Goal: Complete application form

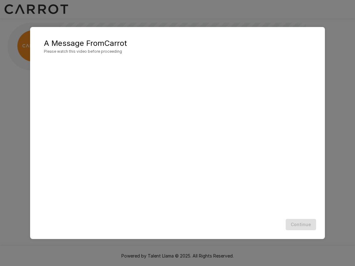
click at [162, 114] on div at bounding box center [177, 135] width 267 height 150
click at [304, 222] on button "Continue" at bounding box center [301, 225] width 30 height 12
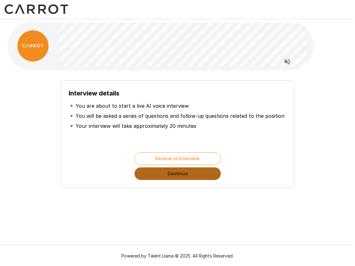
click at [194, 174] on button "Continue" at bounding box center [178, 173] width 86 height 13
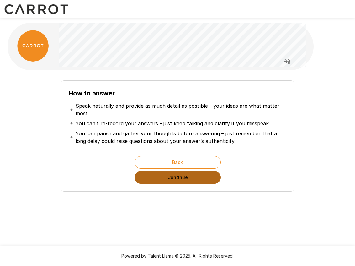
click at [182, 178] on button "Continue" at bounding box center [178, 177] width 86 height 13
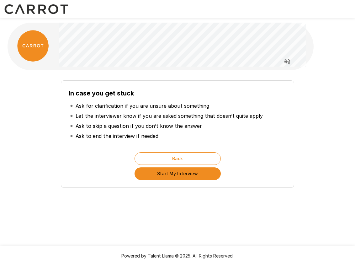
click at [178, 174] on button "Start My Interview" at bounding box center [178, 173] width 86 height 13
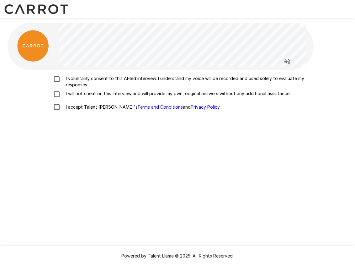
click at [77, 104] on p "I accept Talent Llama's Terms and Conditions and Privacy Policy ." at bounding box center [141, 107] width 157 height 6
click at [66, 90] on p "I will not cheat on this interview and will provide my own, original answers wi…" at bounding box center [176, 93] width 227 height 6
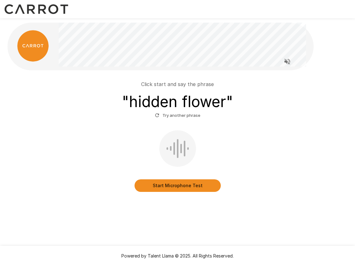
click at [170, 185] on button "Start Microphone Test" at bounding box center [178, 185] width 86 height 13
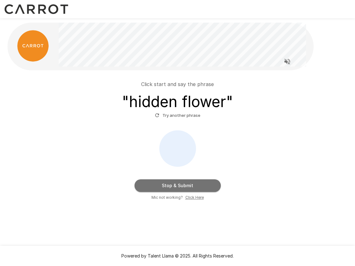
click at [170, 185] on button "Stop & Submit" at bounding box center [178, 185] width 86 height 13
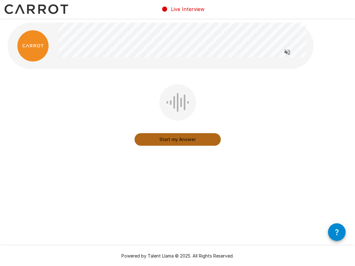
click at [175, 139] on button "Start my Answer" at bounding box center [178, 139] width 86 height 13
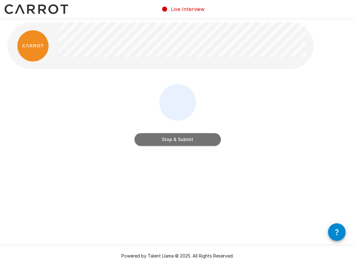
click at [175, 139] on button "Stop & Submit" at bounding box center [178, 139] width 86 height 13
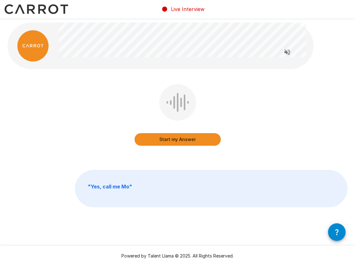
click at [162, 137] on button "Start my Answer" at bounding box center [178, 139] width 86 height 13
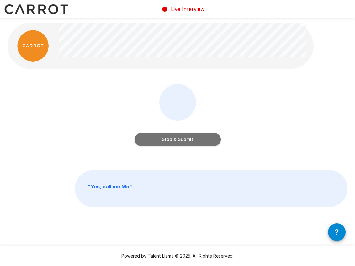
click at [162, 137] on button "Stop & Submit" at bounding box center [178, 139] width 86 height 13
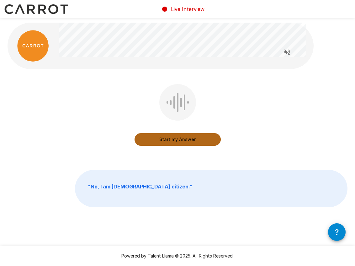
click at [160, 141] on button "Start my Answer" at bounding box center [178, 139] width 86 height 13
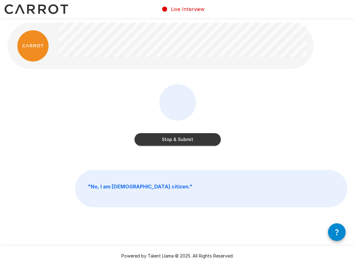
click at [160, 141] on button "Stop & Submit" at bounding box center [178, 139] width 86 height 13
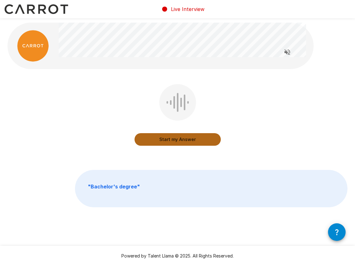
click at [157, 140] on button "Start my Answer" at bounding box center [178, 139] width 86 height 13
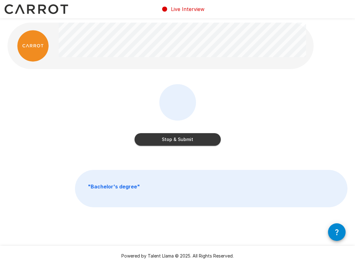
click at [157, 140] on button "Stop & Submit" at bounding box center [178, 139] width 86 height 13
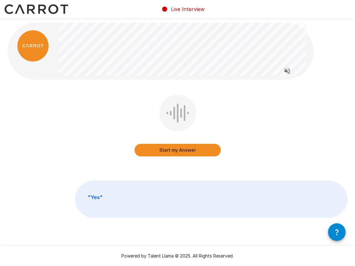
click at [176, 152] on button "Start my Answer" at bounding box center [178, 150] width 86 height 13
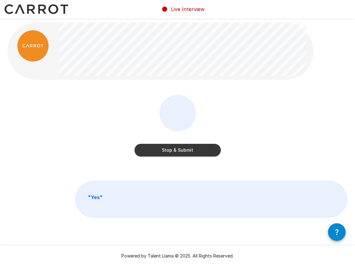
click at [176, 152] on button "Stop & Submit" at bounding box center [178, 150] width 86 height 13
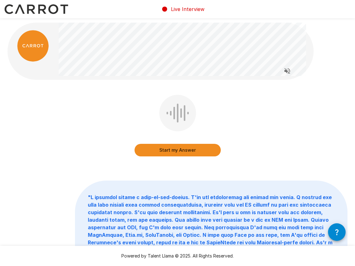
click at [194, 149] on button "Start my Answer" at bounding box center [178, 150] width 86 height 13
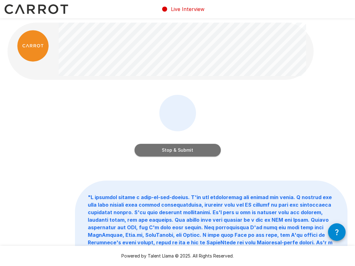
click at [194, 149] on button "Stop & Submit" at bounding box center [178, 150] width 86 height 13
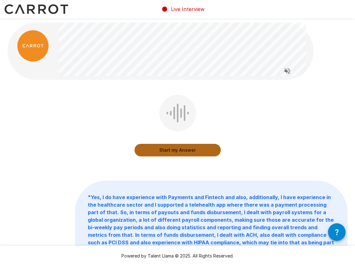
click at [163, 151] on button "Start my Answer" at bounding box center [178, 150] width 86 height 13
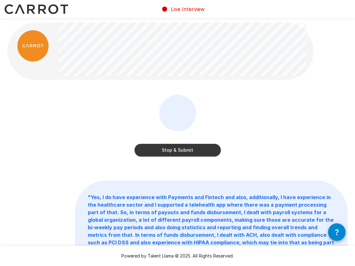
click at [163, 151] on button "Stop & Submit" at bounding box center [178, 150] width 86 height 13
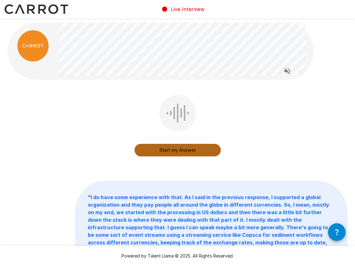
click at [155, 149] on button "Start my Answer" at bounding box center [178, 150] width 86 height 13
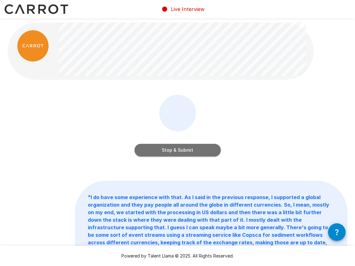
click at [178, 148] on button "Stop & Submit" at bounding box center [178, 150] width 86 height 13
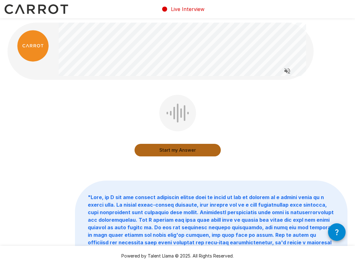
click at [145, 153] on button "Start my Answer" at bounding box center [178, 150] width 86 height 13
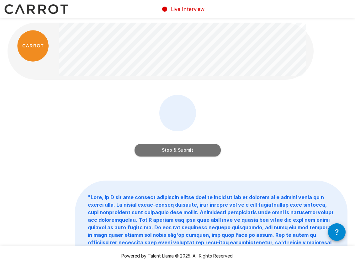
click at [155, 152] on button "Stop & Submit" at bounding box center [178, 150] width 86 height 13
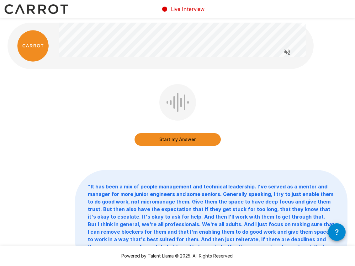
click at [157, 140] on button "Start my Answer" at bounding box center [178, 139] width 86 height 13
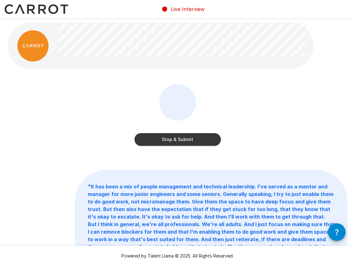
click at [157, 140] on button "Stop & Submit" at bounding box center [178, 139] width 86 height 13
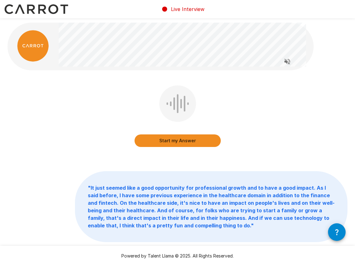
click at [172, 141] on button "Start my Answer" at bounding box center [178, 140] width 86 height 13
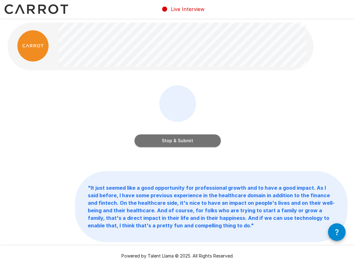
click at [172, 141] on button "Stop & Submit" at bounding box center [178, 140] width 86 height 13
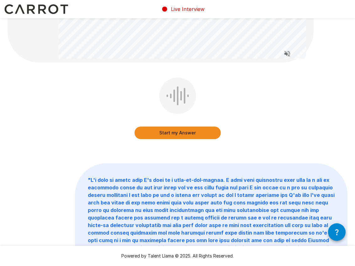
scroll to position [149, 0]
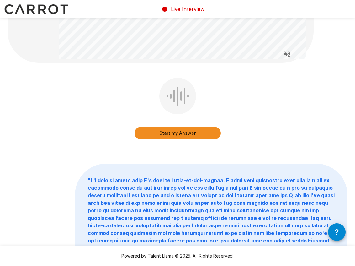
click at [169, 131] on button "Start my Answer" at bounding box center [178, 133] width 86 height 13
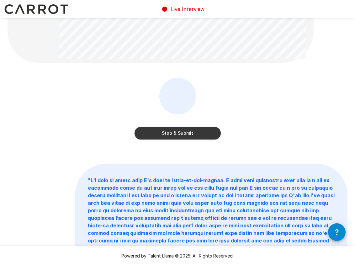
click at [169, 131] on button "Stop & Submit" at bounding box center [178, 133] width 86 height 13
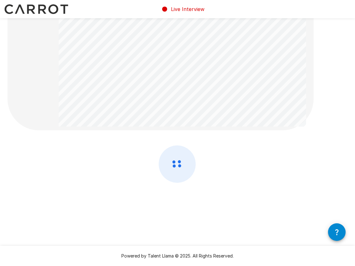
scroll to position [0, 0]
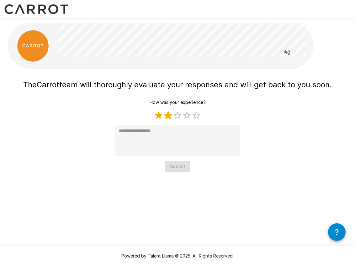
click at [167, 114] on label "2 Stars" at bounding box center [167, 114] width 9 height 9
type textarea "*"
click at [178, 166] on button "Submit" at bounding box center [177, 167] width 25 height 12
